Goal: Information Seeking & Learning: Learn about a topic

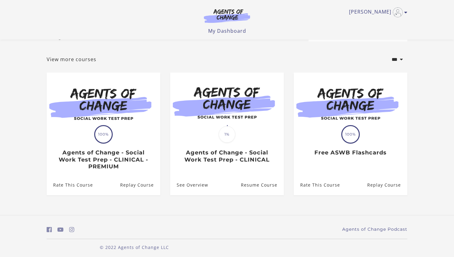
scroll to position [27, 0]
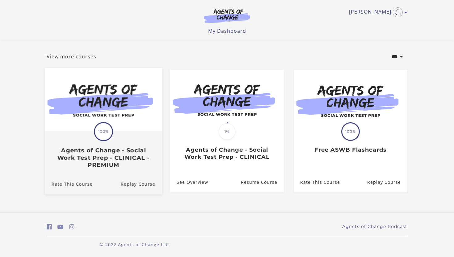
click at [107, 148] on h3 "Agents of Change - Social Work Test Prep - CLINICAL - PREMIUM" at bounding box center [104, 158] width 104 height 22
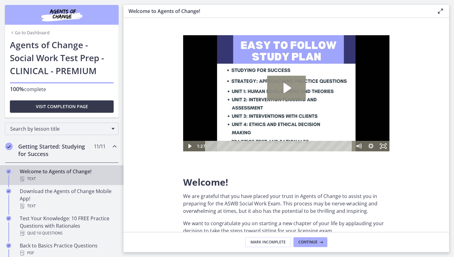
click at [288, 87] on icon "Play Video: c1o6hcmjueu5qasqsu00.mp4" at bounding box center [287, 88] width 7 height 10
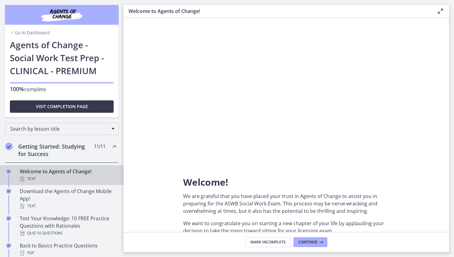
click at [153, 163] on section "Welcome! We are grateful that you have placed your trust in Agents of Change to…" at bounding box center [287, 125] width 326 height 214
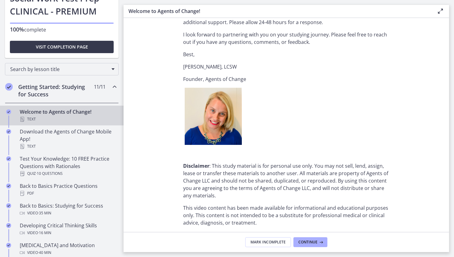
scroll to position [714, 0]
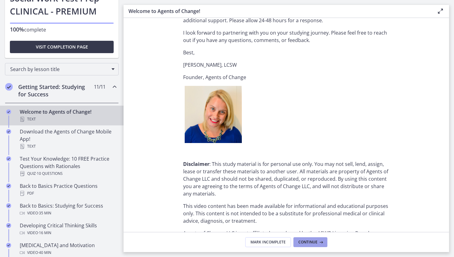
click at [310, 241] on span "Continue" at bounding box center [307, 242] width 19 height 5
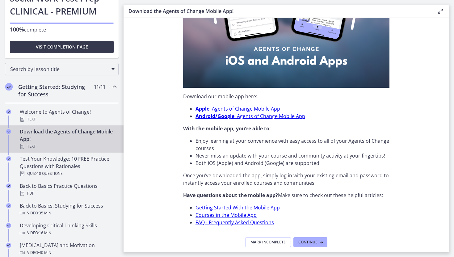
scroll to position [164, 0]
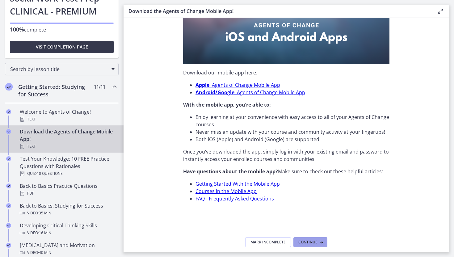
click at [307, 242] on span "Continue" at bounding box center [307, 242] width 19 height 5
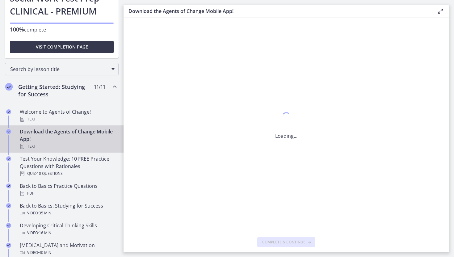
scroll to position [0, 0]
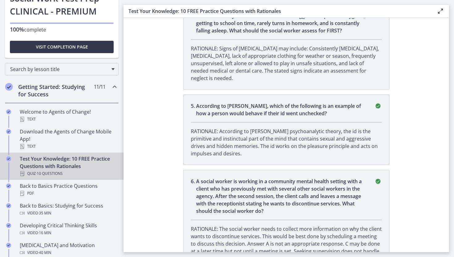
scroll to position [420, 0]
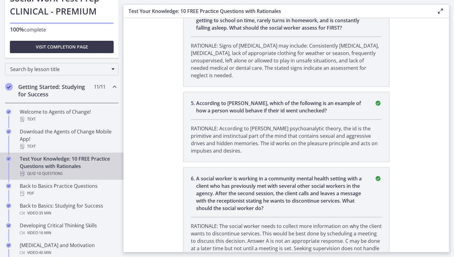
click at [289, 204] on li "6 . A social worker is working in a community mental health setting with a clie…" at bounding box center [286, 217] width 206 height 100
click at [268, 177] on p "A social worker is working in a community mental health setting with a client w…" at bounding box center [281, 193] width 171 height 37
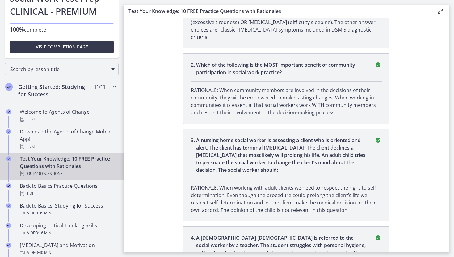
scroll to position [0, 0]
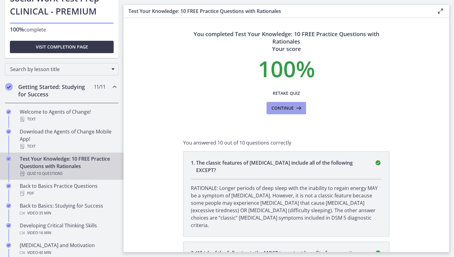
click at [284, 106] on span "Continue" at bounding box center [282, 107] width 22 height 7
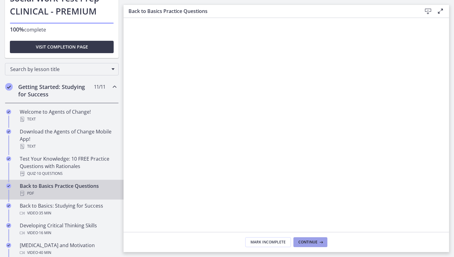
click at [309, 242] on span "Continue" at bounding box center [307, 242] width 19 height 5
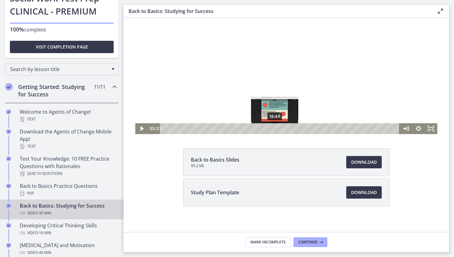
scroll to position [53, 0]
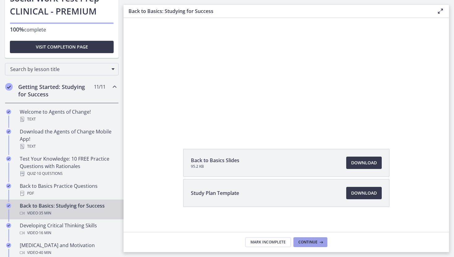
click at [308, 241] on span "Continue" at bounding box center [307, 242] width 19 height 5
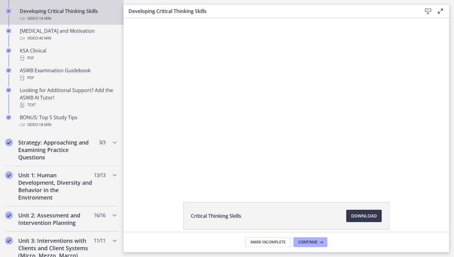
scroll to position [275, 0]
click at [308, 241] on span "Continue" at bounding box center [307, 242] width 19 height 5
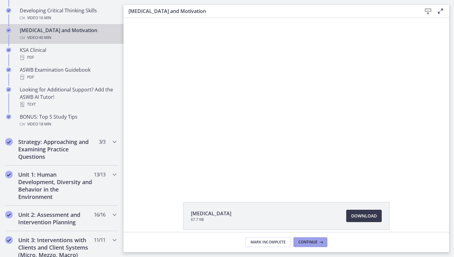
click at [308, 241] on span "Continue" at bounding box center [307, 242] width 19 height 5
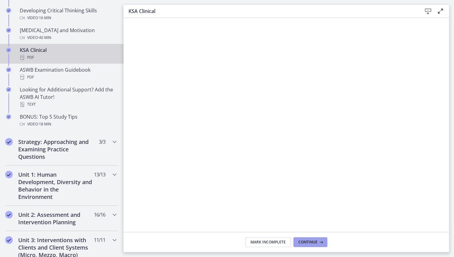
click at [307, 241] on span "Continue" at bounding box center [307, 242] width 19 height 5
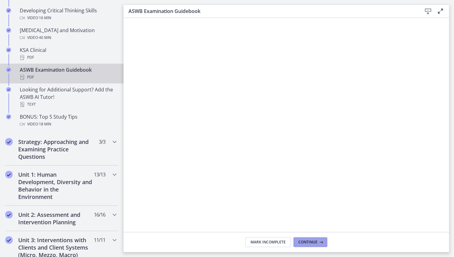
click at [308, 243] on span "Continue" at bounding box center [307, 242] width 19 height 5
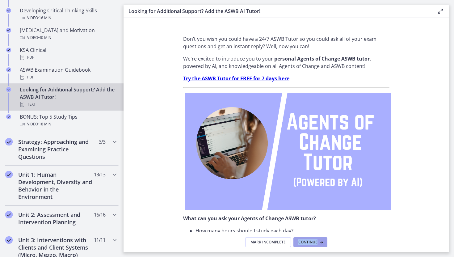
click at [309, 239] on button "Continue" at bounding box center [310, 242] width 34 height 10
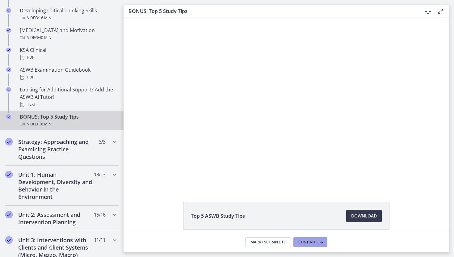
click at [305, 241] on span "Continue" at bounding box center [307, 242] width 19 height 5
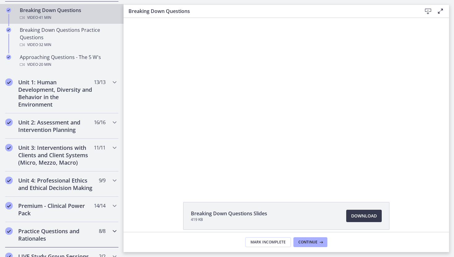
scroll to position [212, 0]
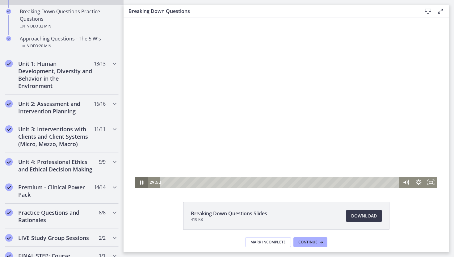
click at [142, 182] on icon "Pause" at bounding box center [141, 182] width 13 height 11
click at [142, 182] on icon "Play Video" at bounding box center [142, 182] width 3 height 4
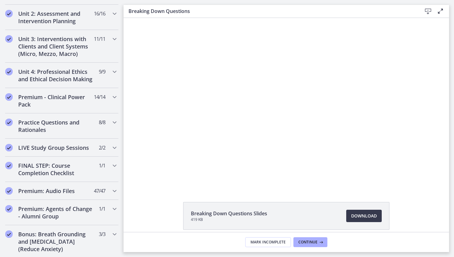
scroll to position [304, 0]
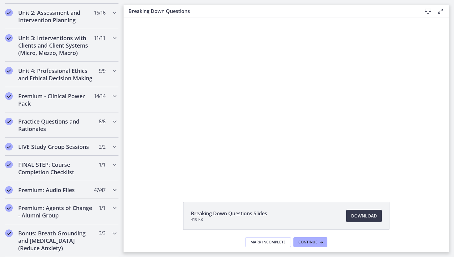
click at [116, 188] on icon "Chapters" at bounding box center [114, 189] width 7 height 7
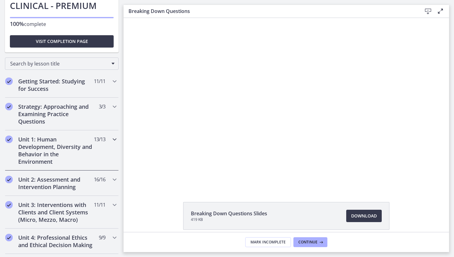
scroll to position [23, 0]
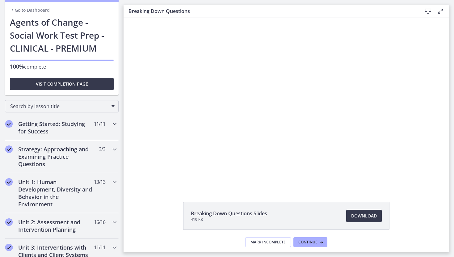
click at [114, 123] on icon "Chapters" at bounding box center [114, 123] width 7 height 7
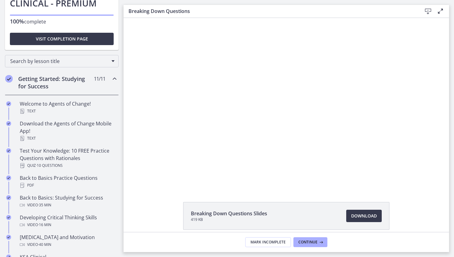
scroll to position [68, 0]
click at [113, 78] on icon "Chapters" at bounding box center [114, 77] width 7 height 7
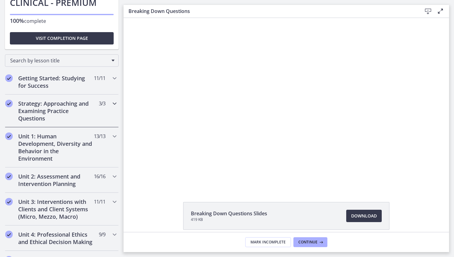
click at [113, 101] on icon "Chapters" at bounding box center [114, 103] width 7 height 7
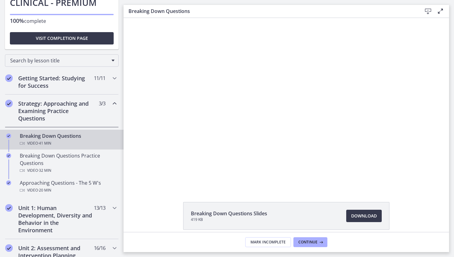
click at [113, 104] on icon "Chapters" at bounding box center [114, 103] width 7 height 7
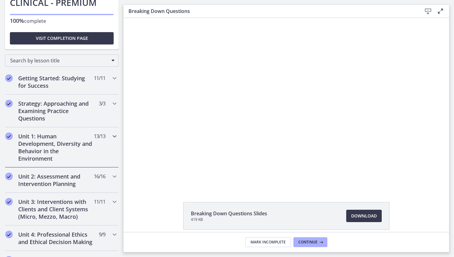
click at [115, 136] on icon "Chapters" at bounding box center [114, 136] width 7 height 7
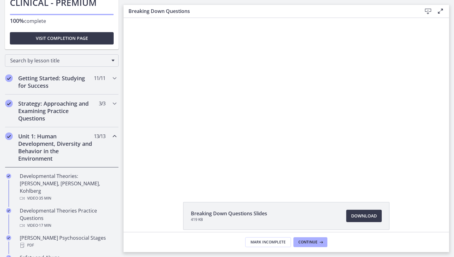
click at [113, 135] on icon "Chapters" at bounding box center [114, 136] width 7 height 7
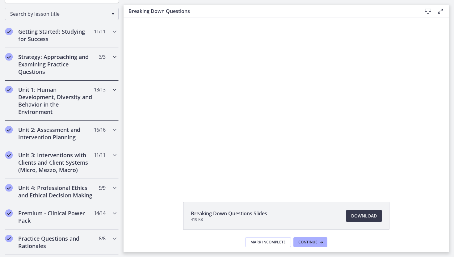
scroll to position [116, 0]
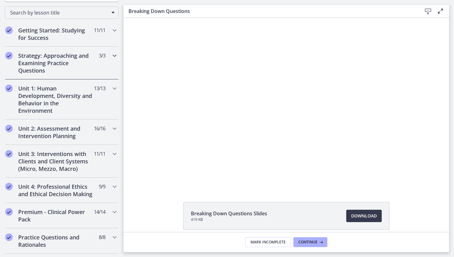
click at [114, 54] on icon "Chapters" at bounding box center [114, 55] width 7 height 7
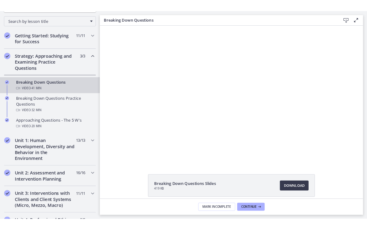
scroll to position [0, 0]
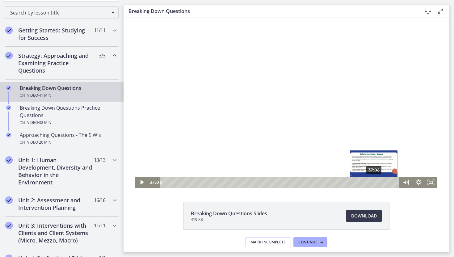
click at [374, 183] on div "37:06" at bounding box center [281, 182] width 232 height 11
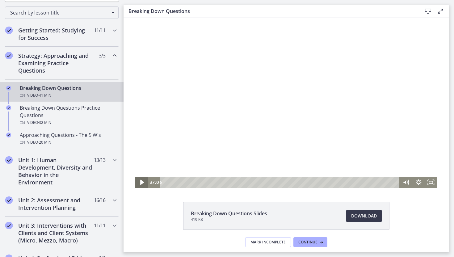
click at [141, 183] on icon "Play Video" at bounding box center [142, 182] width 4 height 5
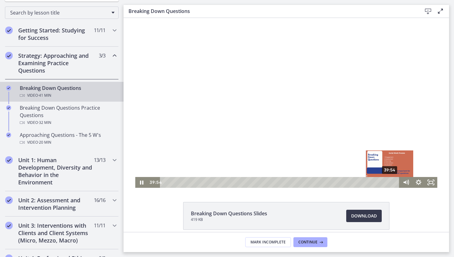
click at [390, 183] on div "39:54" at bounding box center [281, 182] width 232 height 11
click at [394, 182] on div "40:33" at bounding box center [281, 182] width 232 height 11
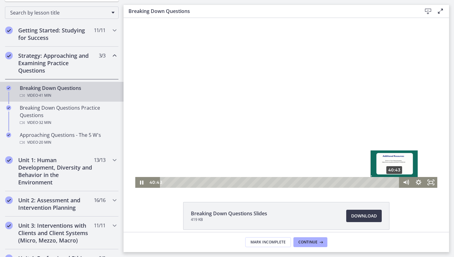
click at [395, 182] on div "Playbar" at bounding box center [394, 182] width 3 height 3
click at [279, 91] on div at bounding box center [286, 103] width 302 height 170
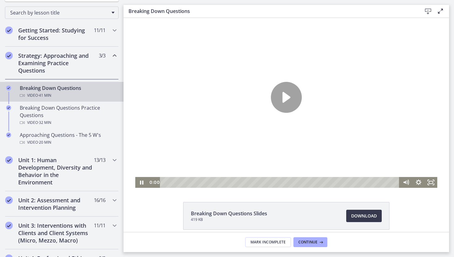
click at [279, 91] on div at bounding box center [286, 103] width 302 height 170
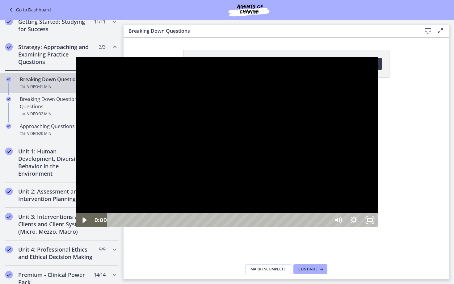
click at [378, 141] on div at bounding box center [227, 142] width 302 height 170
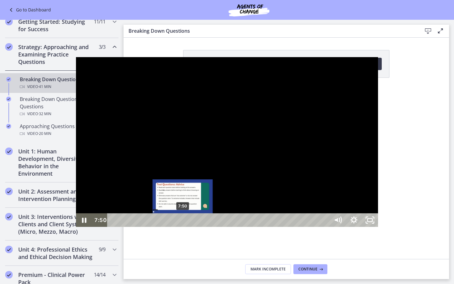
click at [113, 227] on div "7:50" at bounding box center [219, 220] width 212 height 14
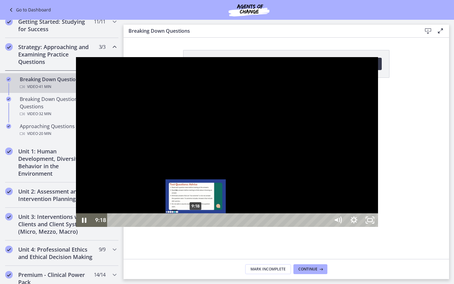
click at [120, 227] on div "9:18" at bounding box center [219, 220] width 212 height 14
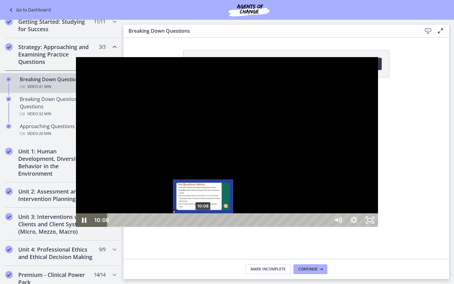
click at [128, 227] on div "10:08" at bounding box center [219, 220] width 212 height 14
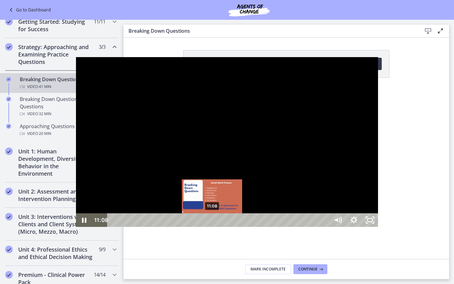
click at [137, 227] on div "11:08" at bounding box center [219, 220] width 212 height 14
click at [143, 227] on div "11:52" at bounding box center [219, 220] width 212 height 14
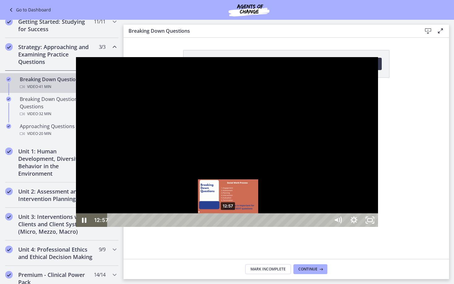
click at [153, 227] on div "12:57" at bounding box center [219, 220] width 212 height 14
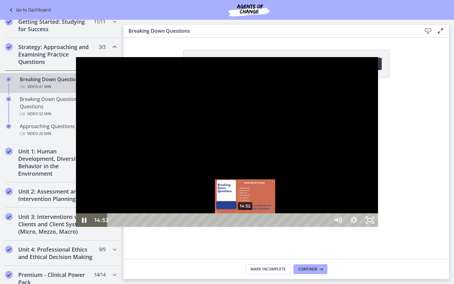
click at [170, 227] on div "14:52" at bounding box center [219, 220] width 212 height 14
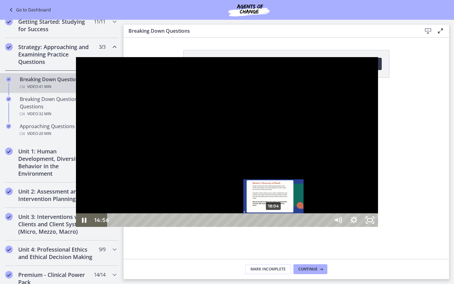
click at [198, 227] on div "18:04" at bounding box center [219, 220] width 212 height 14
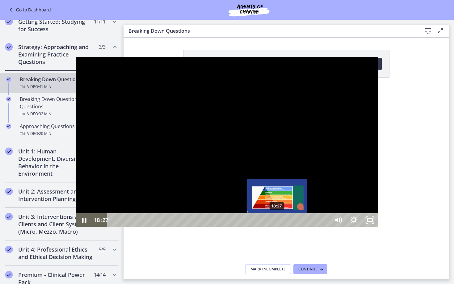
click at [201, 227] on div "18:27" at bounding box center [219, 220] width 212 height 14
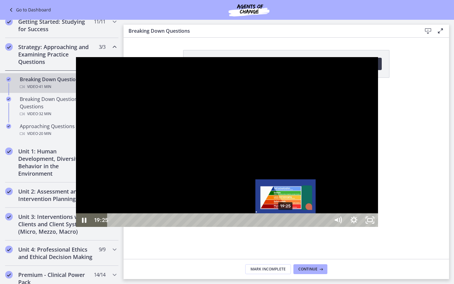
click at [210, 227] on div "19:25" at bounding box center [219, 220] width 212 height 14
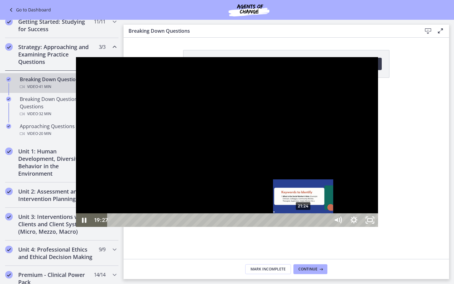
click at [228, 227] on div "21:24" at bounding box center [219, 220] width 212 height 14
click at [236, 227] on div "22:20" at bounding box center [219, 220] width 212 height 14
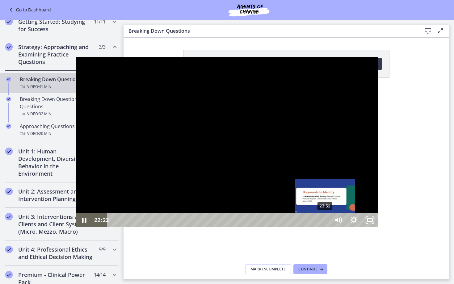
click at [250, 227] on div "23:52" at bounding box center [219, 220] width 212 height 14
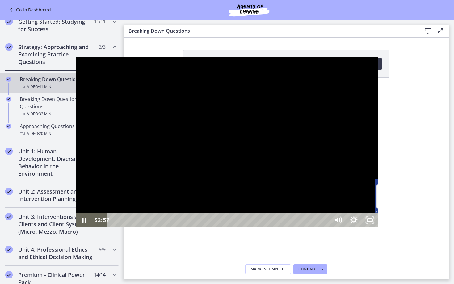
click at [326, 227] on div "32:57" at bounding box center [219, 220] width 212 height 14
click at [326, 227] on div "39:31" at bounding box center [219, 220] width 212 height 14
click at [326, 227] on div "40:21" at bounding box center [219, 220] width 212 height 14
click at [326, 227] on div "41:01" at bounding box center [219, 220] width 212 height 14
click at [378, 142] on div at bounding box center [227, 142] width 302 height 170
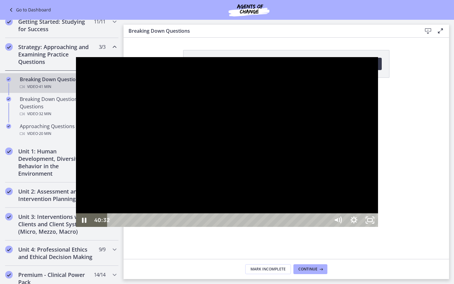
click at [326, 227] on div "40:32" at bounding box center [219, 220] width 212 height 14
click at [74, 229] on icon "Pause" at bounding box center [83, 220] width 19 height 16
click at [82, 224] on icon "Play Video" at bounding box center [84, 220] width 5 height 7
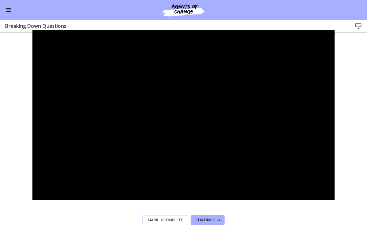
scroll to position [143, 0]
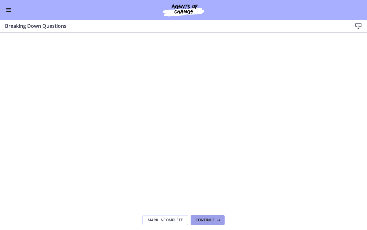
click at [205, 219] on span "Continue" at bounding box center [205, 220] width 19 height 5
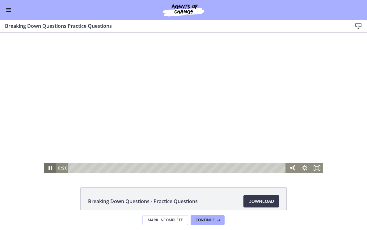
click at [50, 168] on icon "Pause" at bounding box center [50, 168] width 12 height 11
click at [82, 168] on div "1:29" at bounding box center [178, 168] width 210 height 11
click at [87, 168] on div "2:11" at bounding box center [178, 168] width 210 height 11
click at [90, 168] on div "2:34" at bounding box center [178, 168] width 210 height 11
click at [93, 168] on div "3:07" at bounding box center [178, 168] width 210 height 11
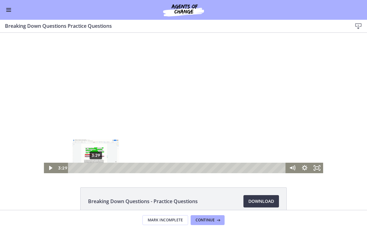
click at [96, 168] on div "3:29" at bounding box center [178, 168] width 210 height 11
click at [98, 169] on div "3:49" at bounding box center [178, 168] width 210 height 11
click at [100, 169] on div "4:11" at bounding box center [178, 168] width 210 height 11
click at [103, 167] on div "4:39" at bounding box center [178, 168] width 210 height 11
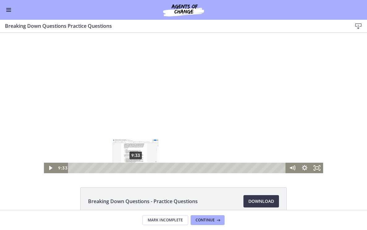
click at [136, 169] on div "9:33" at bounding box center [178, 168] width 210 height 11
click at [148, 168] on div "11:24" at bounding box center [178, 168] width 210 height 11
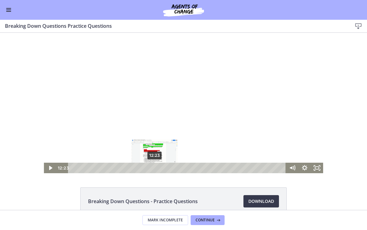
click at [155, 167] on div "12:23" at bounding box center [178, 168] width 210 height 11
click at [159, 169] on div "12:59" at bounding box center [178, 168] width 210 height 11
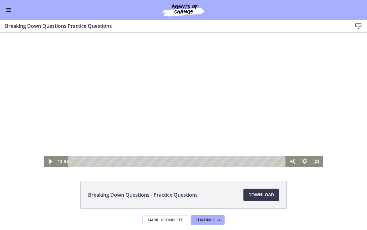
scroll to position [12, 0]
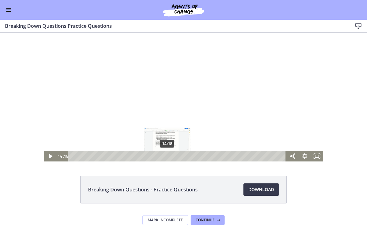
click at [167, 157] on div "14:18" at bounding box center [178, 156] width 210 height 11
click at [177, 157] on div "15:47" at bounding box center [178, 156] width 210 height 11
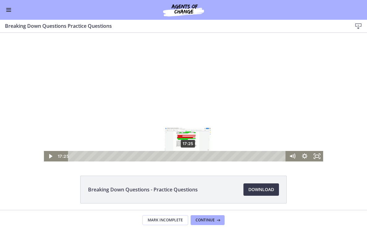
click at [188, 158] on div "17:25" at bounding box center [178, 156] width 210 height 11
click at [190, 158] on div "17:42" at bounding box center [178, 156] width 210 height 11
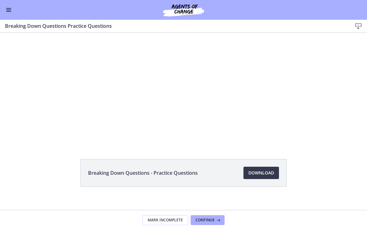
scroll to position [35, 0]
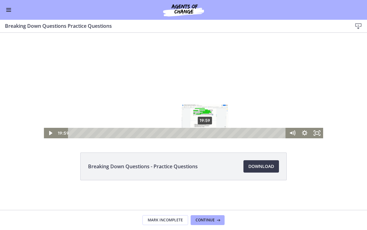
click at [205, 134] on div "19:59" at bounding box center [178, 133] width 210 height 11
click at [213, 134] on div "21:08" at bounding box center [178, 133] width 210 height 11
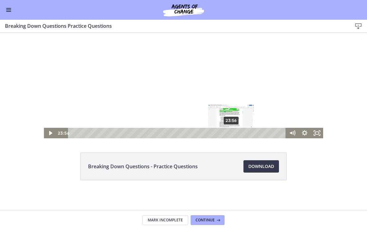
click at [231, 133] on div "23:56" at bounding box center [178, 133] width 210 height 11
click at [231, 133] on div "Playbar" at bounding box center [230, 132] width 3 height 3
click at [236, 134] on div "24:38" at bounding box center [178, 133] width 210 height 11
click at [240, 134] on div "25:17" at bounding box center [178, 133] width 210 height 11
click at [243, 134] on div "25:42" at bounding box center [178, 133] width 210 height 11
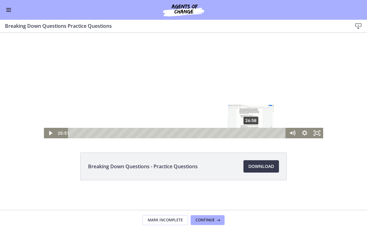
click at [251, 134] on div "26:58" at bounding box center [178, 133] width 210 height 11
click at [248, 133] on div "26:24" at bounding box center [178, 133] width 210 height 11
click at [245, 134] on div "26:02" at bounding box center [178, 133] width 210 height 11
click at [248, 133] on div "26:27" at bounding box center [178, 133] width 210 height 11
click at [248, 134] on div "Playbar" at bounding box center [247, 132] width 3 height 3
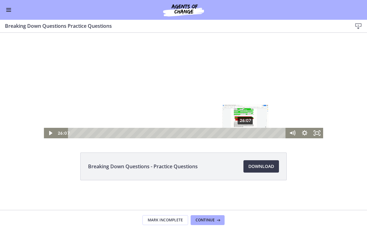
click at [246, 134] on div "Playbar" at bounding box center [245, 132] width 3 height 3
click at [253, 133] on div "27:12" at bounding box center [178, 133] width 210 height 11
click at [255, 133] on div "27:28" at bounding box center [178, 133] width 210 height 11
click at [256, 133] on div "27:40" at bounding box center [178, 133] width 210 height 11
click at [258, 134] on div "27:56" at bounding box center [178, 133] width 210 height 11
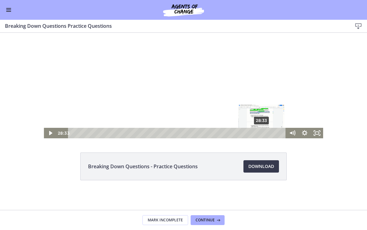
click at [262, 133] on div "28:33" at bounding box center [178, 133] width 210 height 11
click at [262, 133] on div "Playbar" at bounding box center [261, 132] width 3 height 3
click at [264, 133] on div "28:55" at bounding box center [178, 133] width 210 height 11
click at [269, 134] on div "29:37" at bounding box center [178, 133] width 210 height 11
click at [271, 134] on div "29:56" at bounding box center [178, 133] width 210 height 11
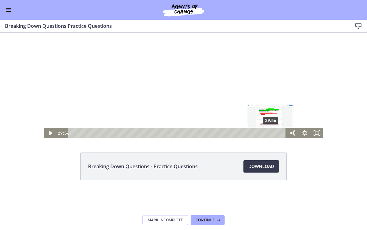
click at [271, 134] on div "Playbar" at bounding box center [270, 132] width 3 height 3
click at [273, 133] on div "30:13" at bounding box center [178, 133] width 210 height 11
click at [277, 134] on div "30:52" at bounding box center [178, 133] width 210 height 11
click at [280, 133] on div "31:12" at bounding box center [178, 133] width 210 height 11
click at [281, 134] on div "31:29" at bounding box center [178, 133] width 210 height 11
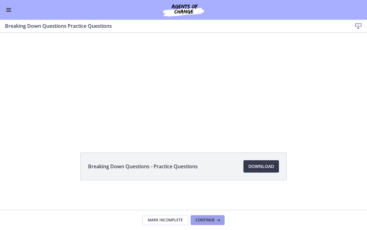
click at [210, 217] on button "Continue" at bounding box center [208, 220] width 34 height 10
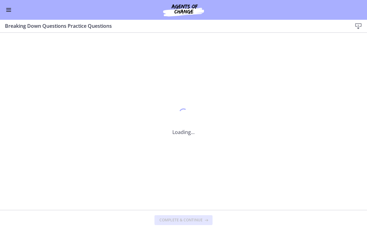
scroll to position [0, 0]
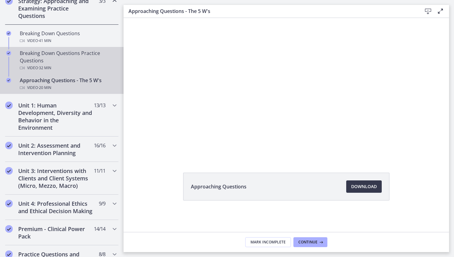
scroll to position [176, 0]
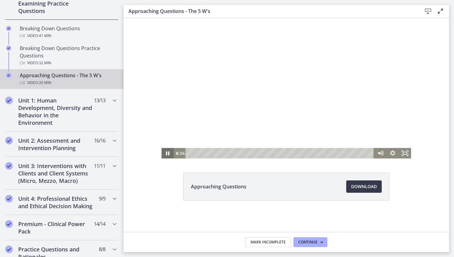
click at [168, 152] on icon "Pause" at bounding box center [167, 153] width 3 height 4
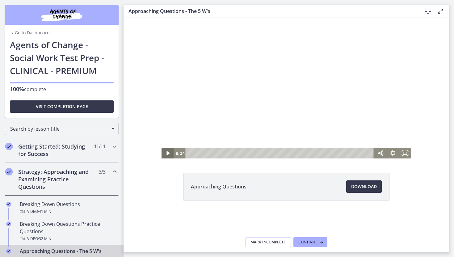
scroll to position [176, 0]
